Goal: Check status: Check status

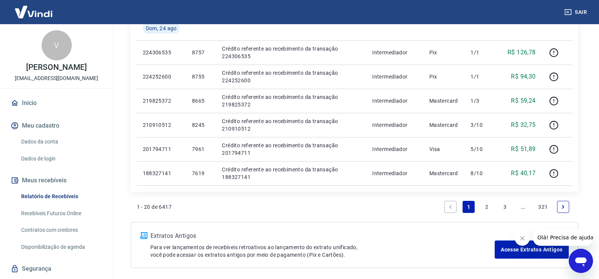
scroll to position [547, 0]
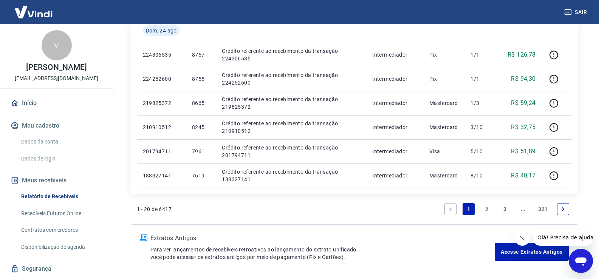
click at [487, 210] on link "2" at bounding box center [487, 209] width 12 height 12
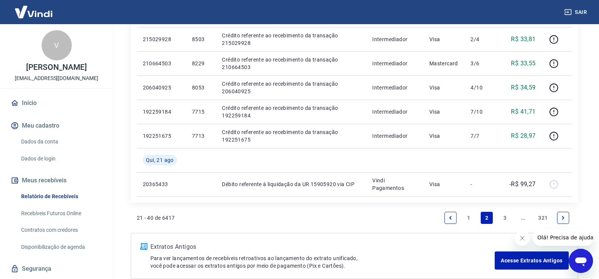
scroll to position [553, 0]
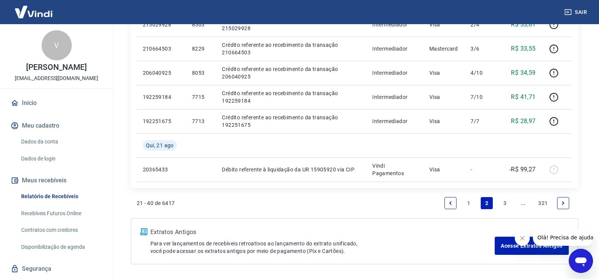
click at [469, 203] on link "1" at bounding box center [468, 203] width 12 height 12
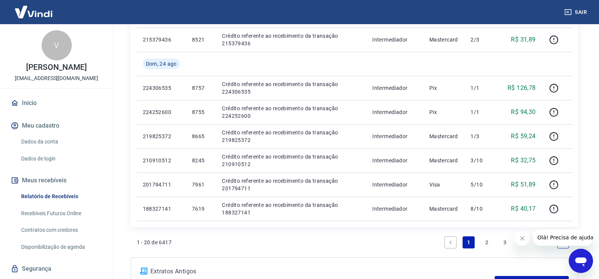
scroll to position [510, 0]
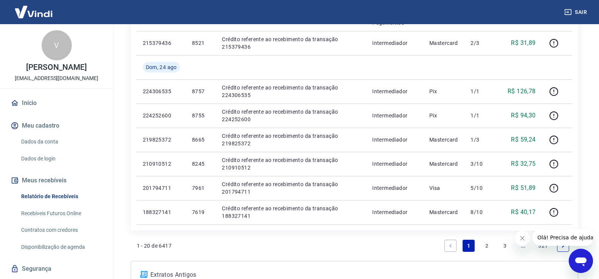
click at [484, 245] on link "2" at bounding box center [487, 246] width 12 height 12
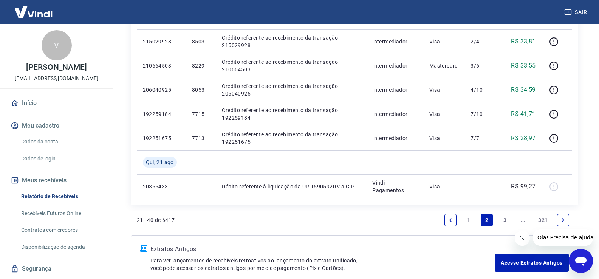
scroll to position [547, 0]
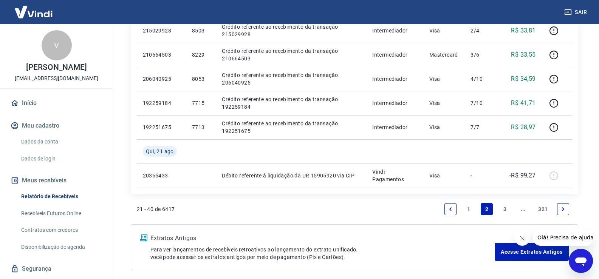
click at [467, 210] on link "1" at bounding box center [468, 209] width 12 height 12
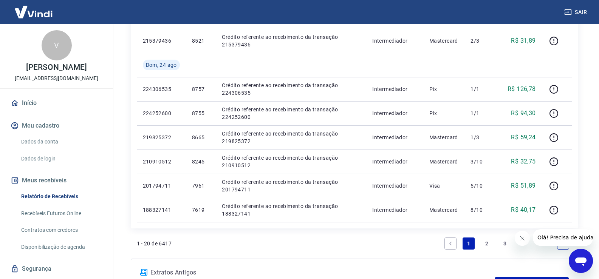
scroll to position [502, 0]
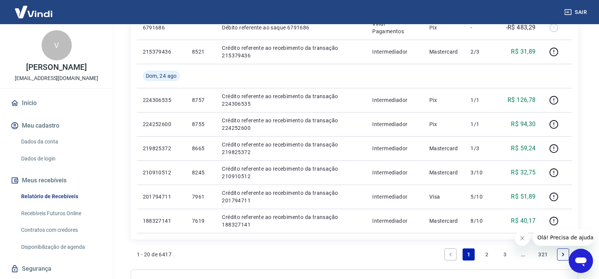
click at [489, 255] on link "2" at bounding box center [487, 255] width 12 height 12
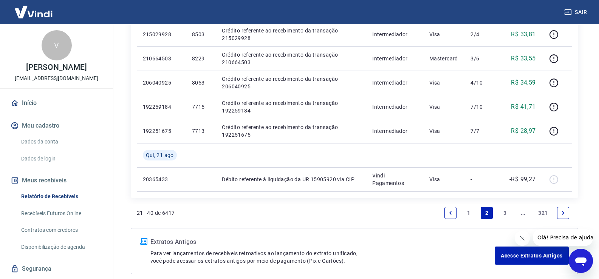
scroll to position [566, 0]
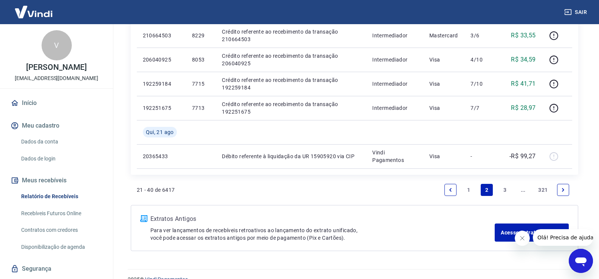
click at [467, 187] on link "1" at bounding box center [468, 190] width 12 height 12
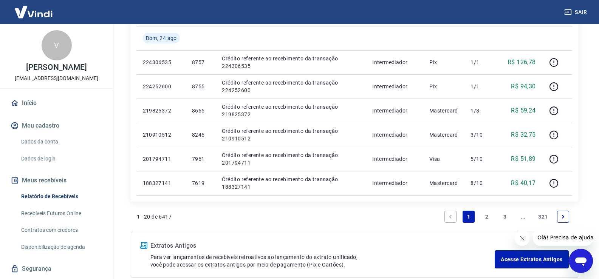
scroll to position [541, 0]
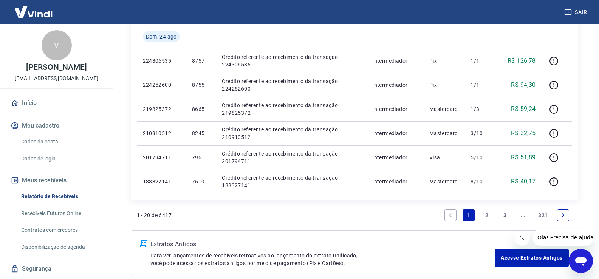
click at [487, 212] on link "2" at bounding box center [487, 215] width 12 height 12
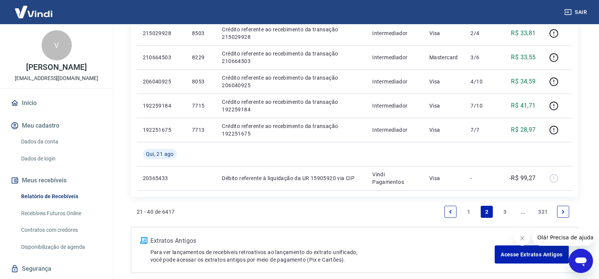
scroll to position [580, 0]
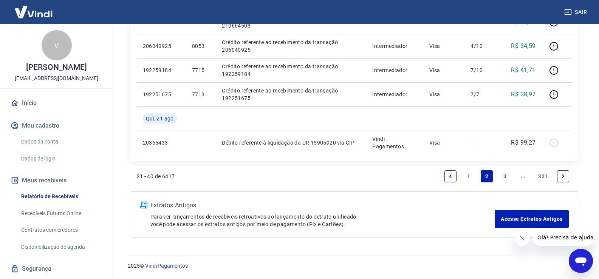
click at [467, 173] on link "1" at bounding box center [468, 176] width 12 height 12
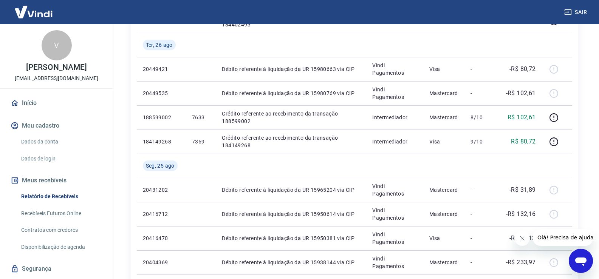
scroll to position [226, 0]
